Goal: Check status: Check status

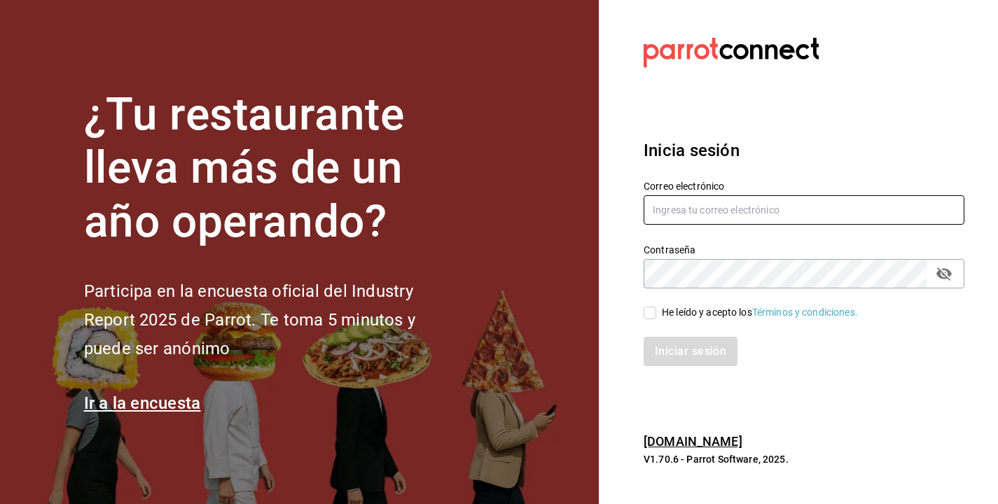
type input "[PERSON_NAME][EMAIL_ADDRESS][DOMAIN_NAME]"
click at [652, 318] on input "He leído y acepto los Términos y condiciones." at bounding box center [650, 313] width 13 height 13
checkbox input "true"
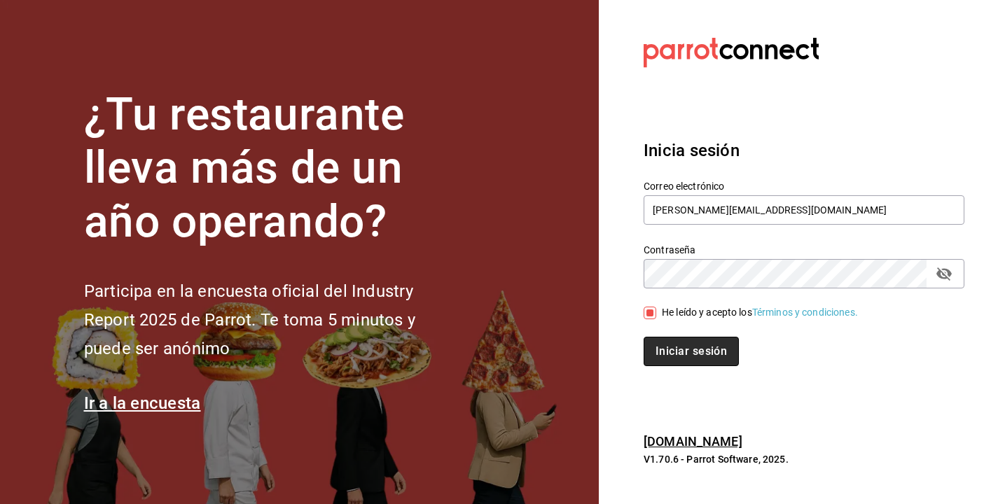
click at [692, 361] on button "Iniciar sesión" at bounding box center [691, 351] width 95 height 29
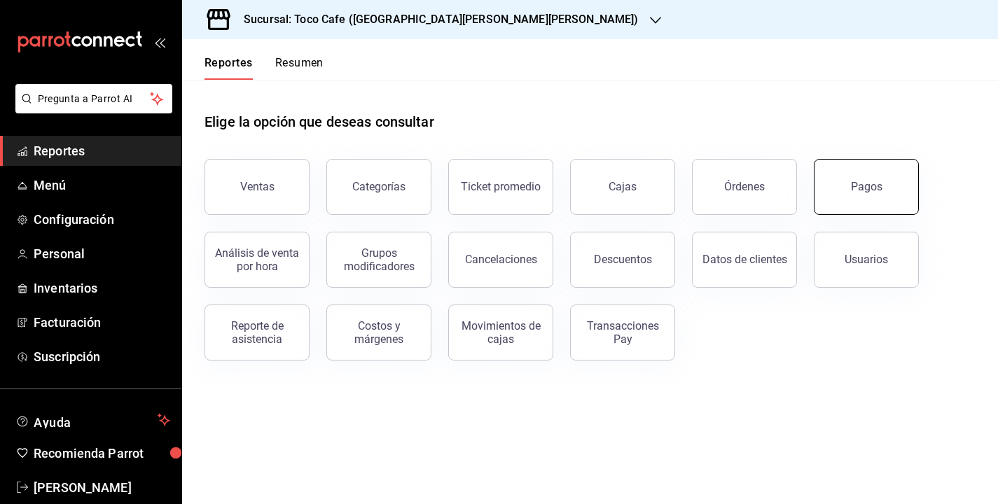
click at [901, 189] on button "Pagos" at bounding box center [866, 187] width 105 height 56
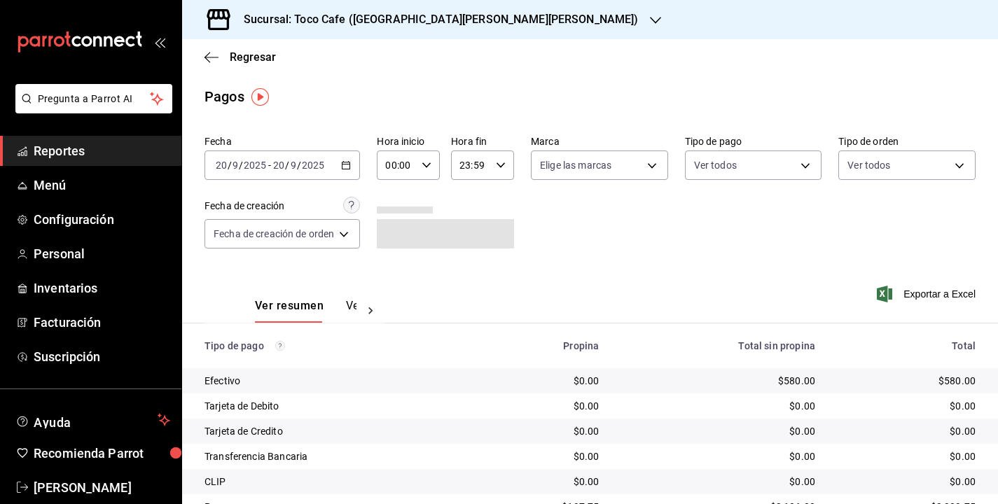
click at [324, 167] on div "[DATE] [DATE]" at bounding box center [298, 165] width 55 height 11
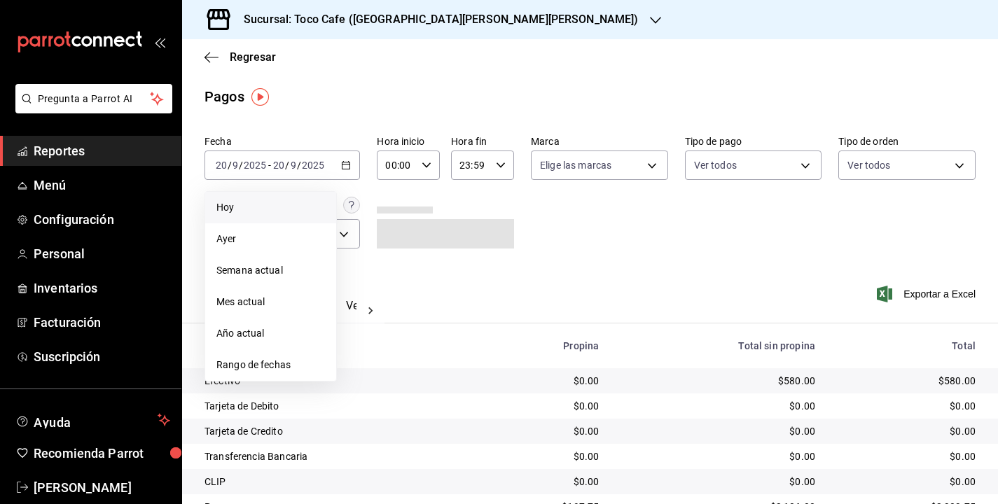
click at [298, 207] on span "Hoy" at bounding box center [271, 207] width 109 height 15
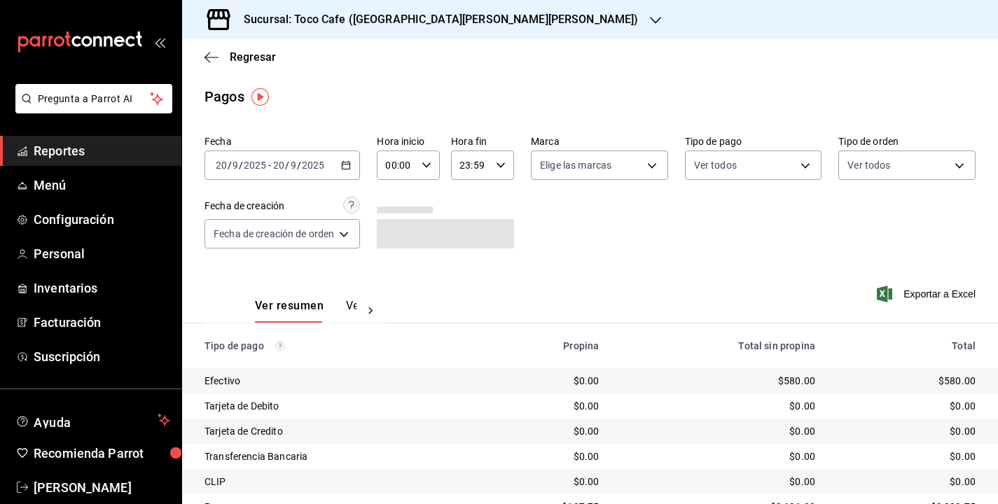
click at [617, 275] on div "Ver resumen Ver pagos Exportar a Excel" at bounding box center [590, 303] width 816 height 74
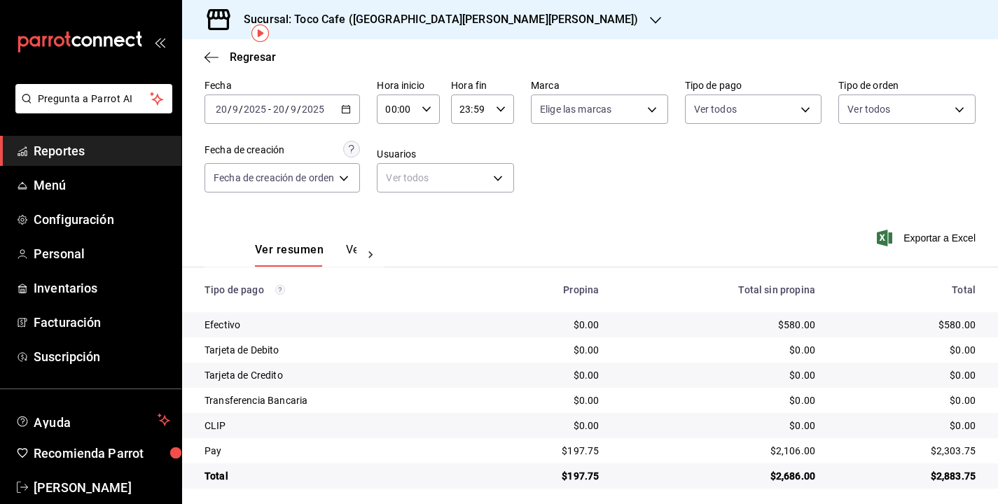
scroll to position [63, 0]
